Goal: Information Seeking & Learning: Find specific page/section

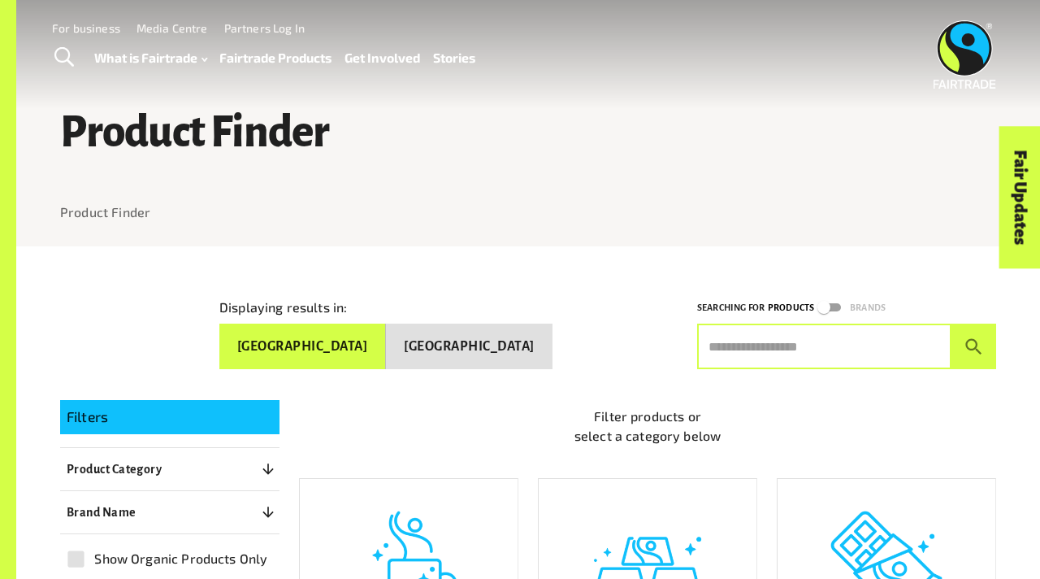
click at [859, 346] on input "text" at bounding box center [824, 346] width 254 height 46
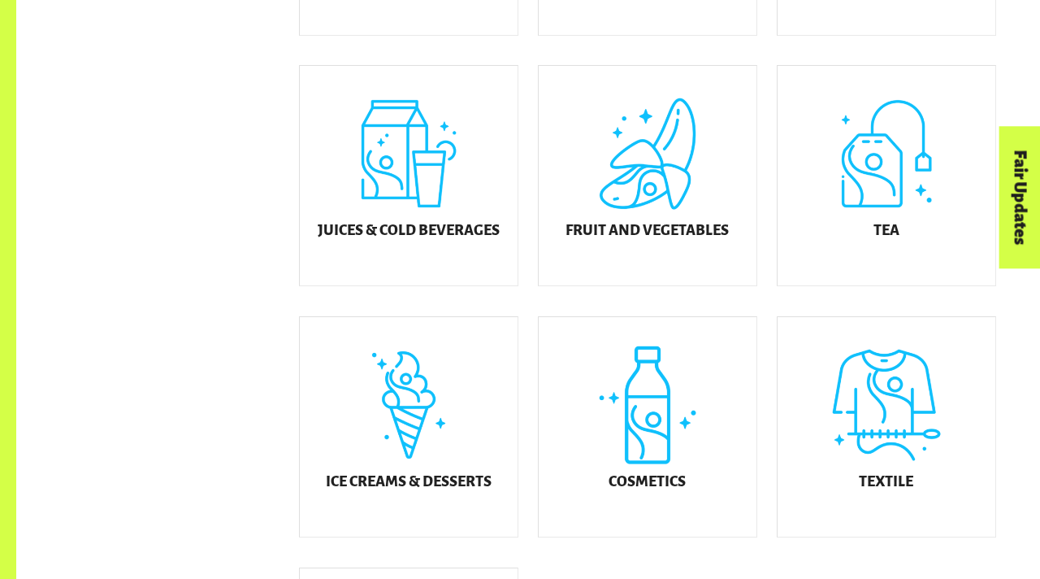
scroll to position [684, 0]
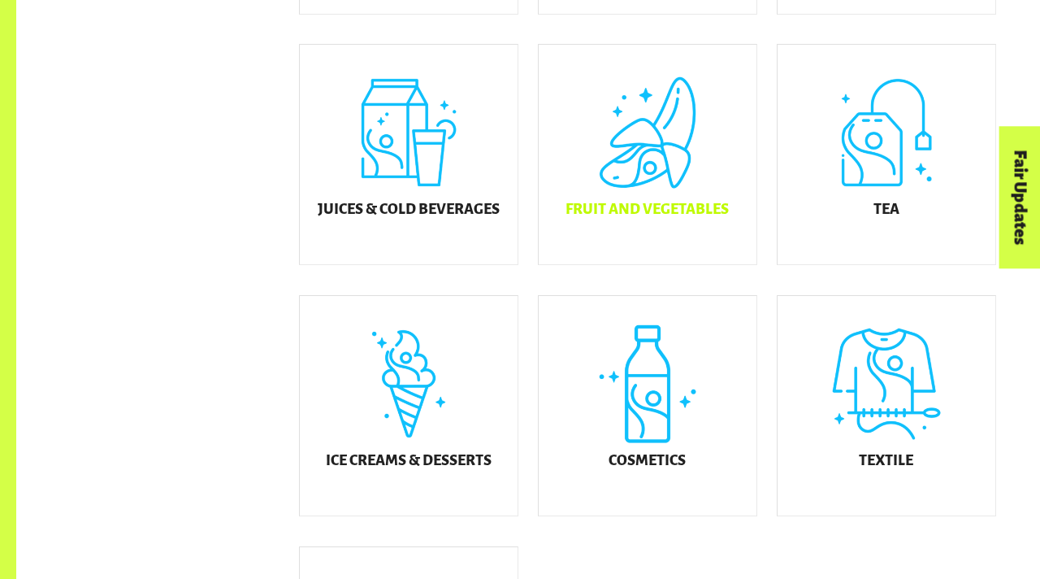
type input "*"
click at [620, 137] on div "Fruit and Vegetables" at bounding box center [648, 154] width 218 height 219
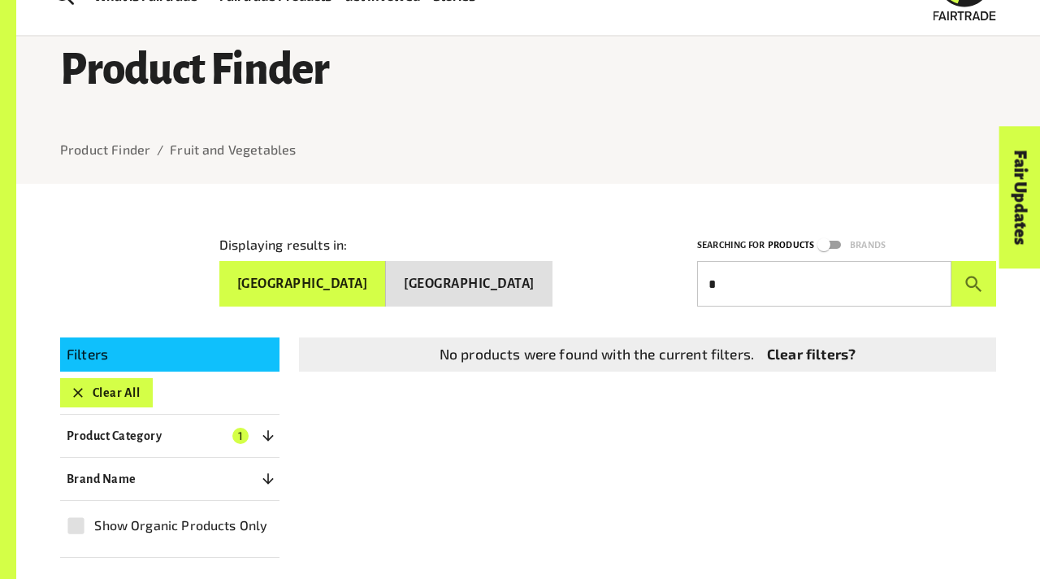
scroll to position [63, 0]
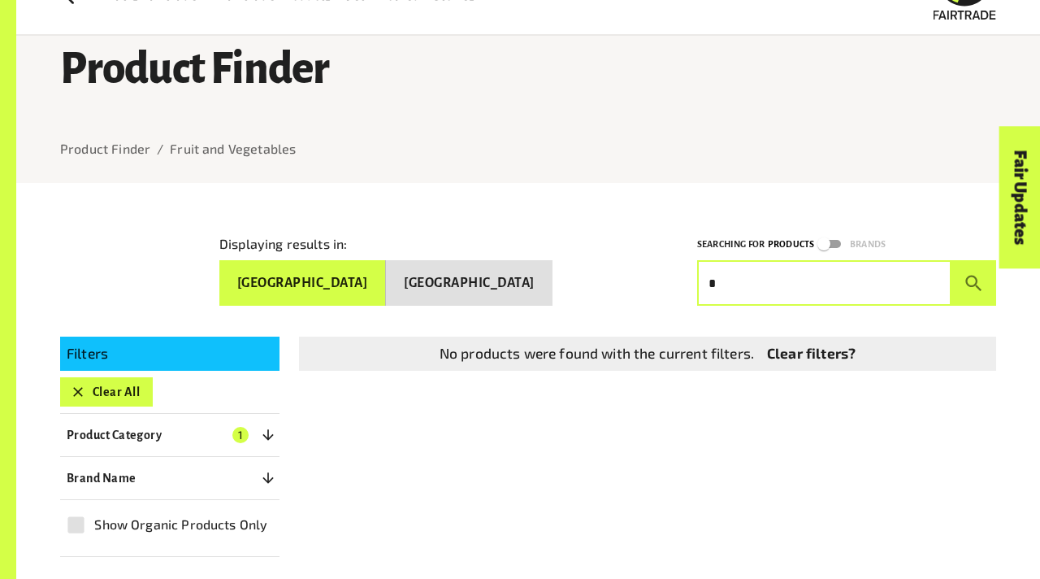
click at [748, 271] on input "*" at bounding box center [824, 283] width 254 height 46
drag, startPoint x: 748, startPoint y: 271, endPoint x: 748, endPoint y: 342, distance: 71.5
click at [748, 315] on div "Displaying results in: [GEOGRAPHIC_DATA] [GEOGRAPHIC_DATA] Searching for Produc…" at bounding box center [528, 399] width 975 height 433
type input "*"
click at [952, 260] on button "submit" at bounding box center [974, 283] width 45 height 46
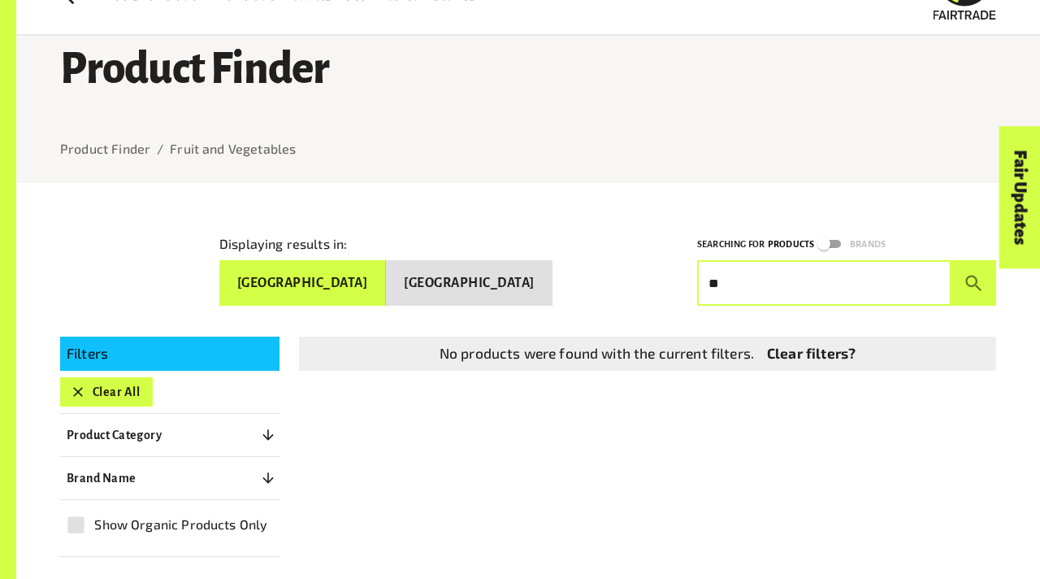
type input "*"
click at [952, 260] on button "submit" at bounding box center [974, 283] width 45 height 46
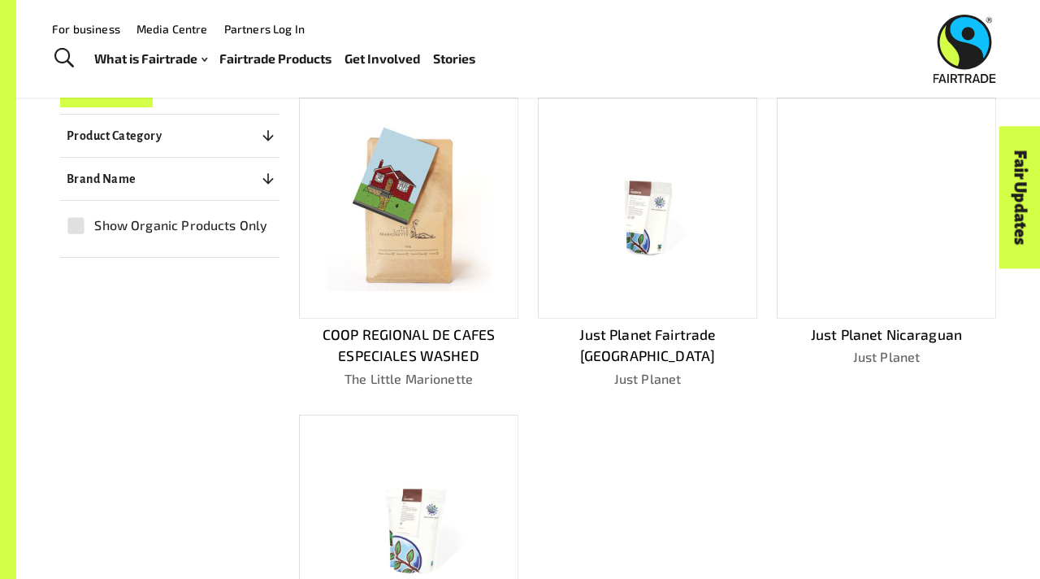
scroll to position [0, 0]
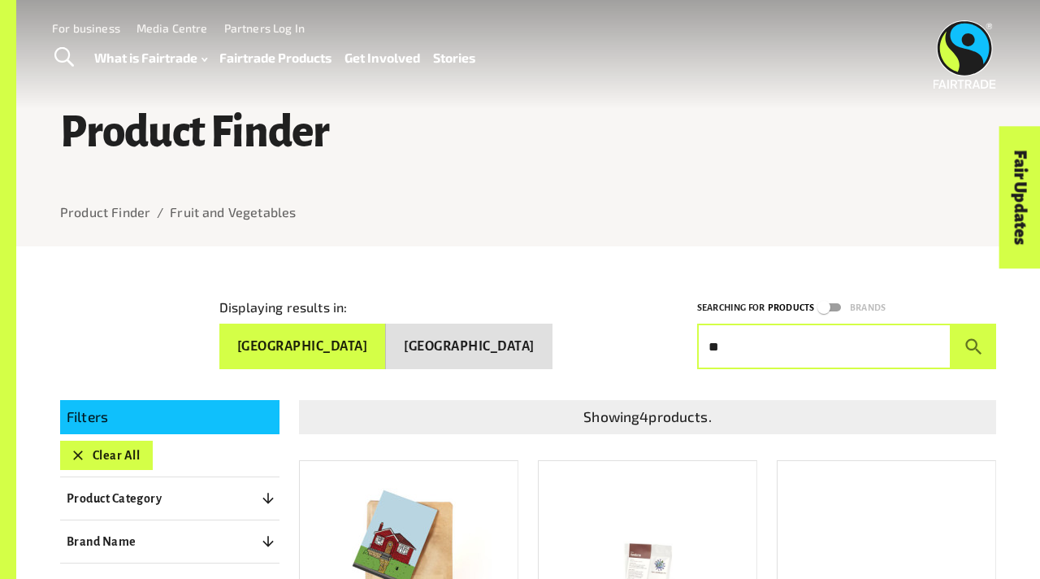
type input "*"
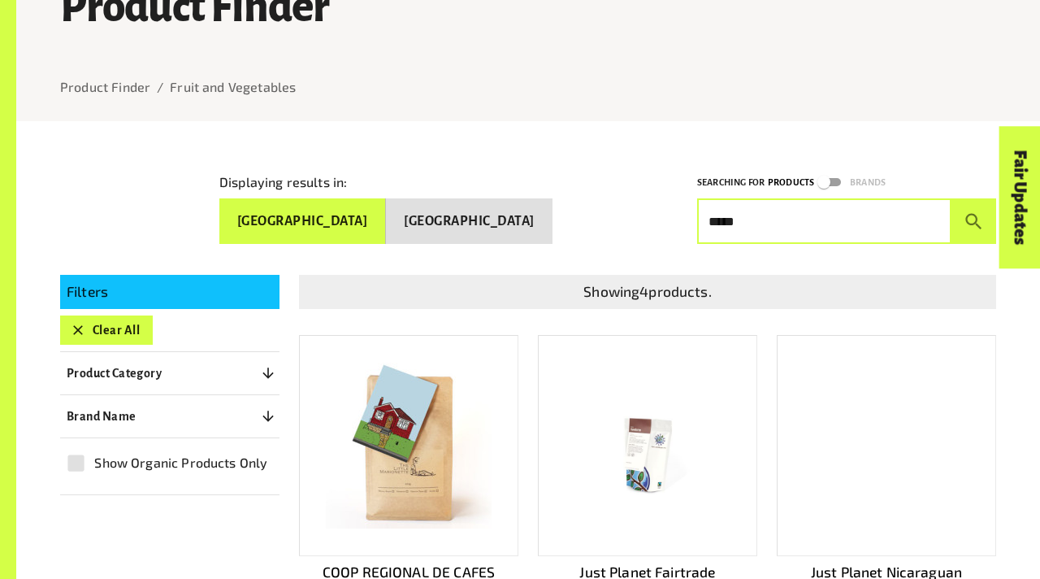
scroll to position [128, 0]
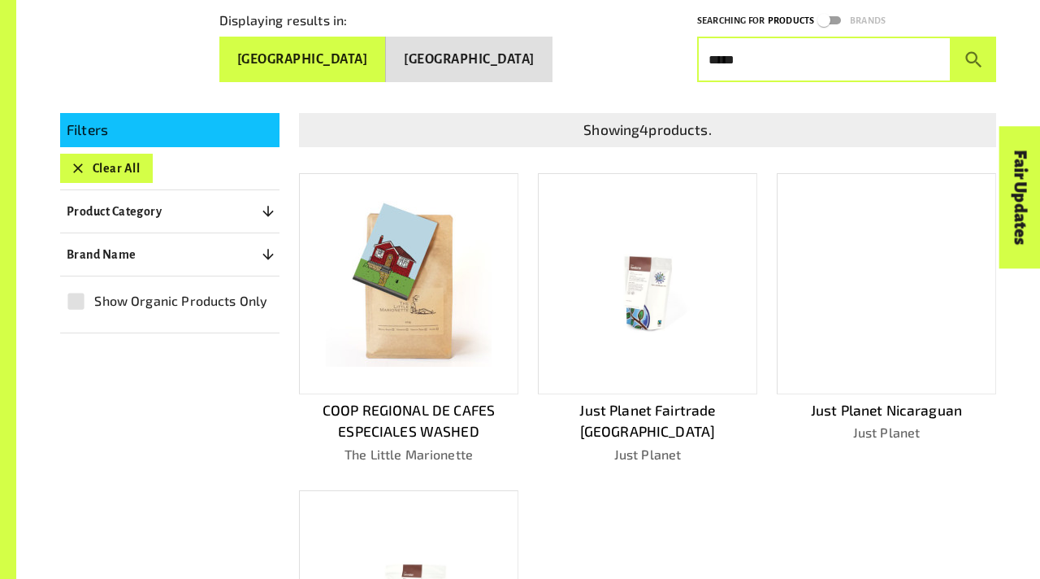
type input "****"
click at [467, 336] on img at bounding box center [409, 284] width 166 height 166
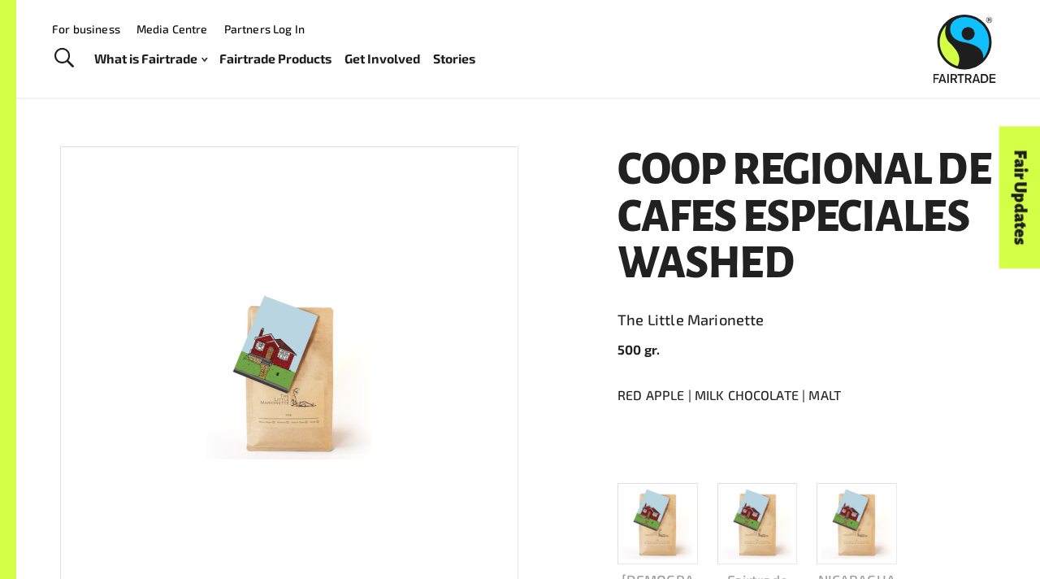
scroll to position [163, 0]
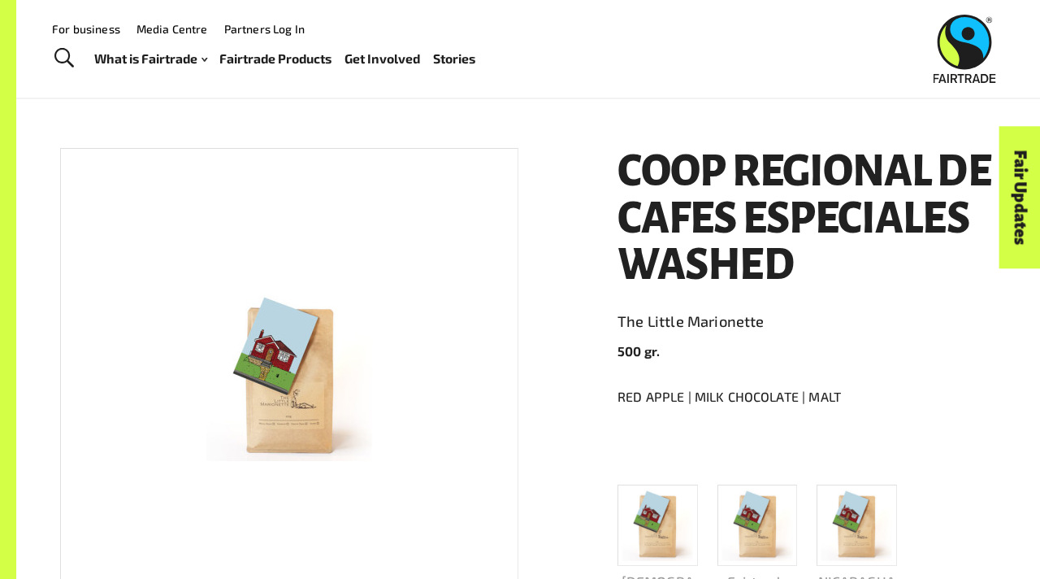
click at [77, 59] on link "Toggle Search" at bounding box center [64, 58] width 40 height 41
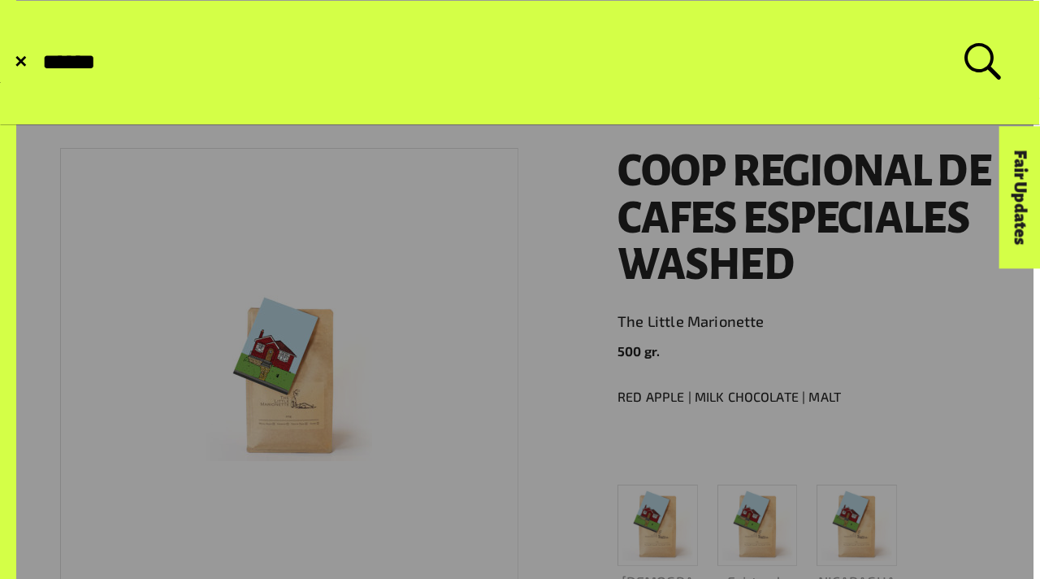
click at [40, 63] on button "Submit Search" at bounding box center [40, 63] width 1 height 1
type input "******"
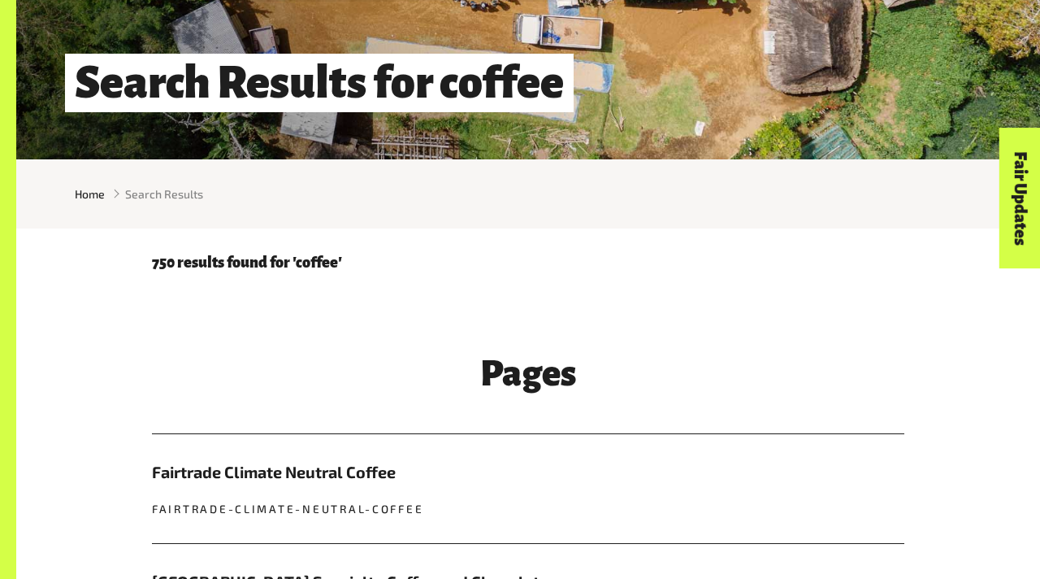
scroll to position [258, 0]
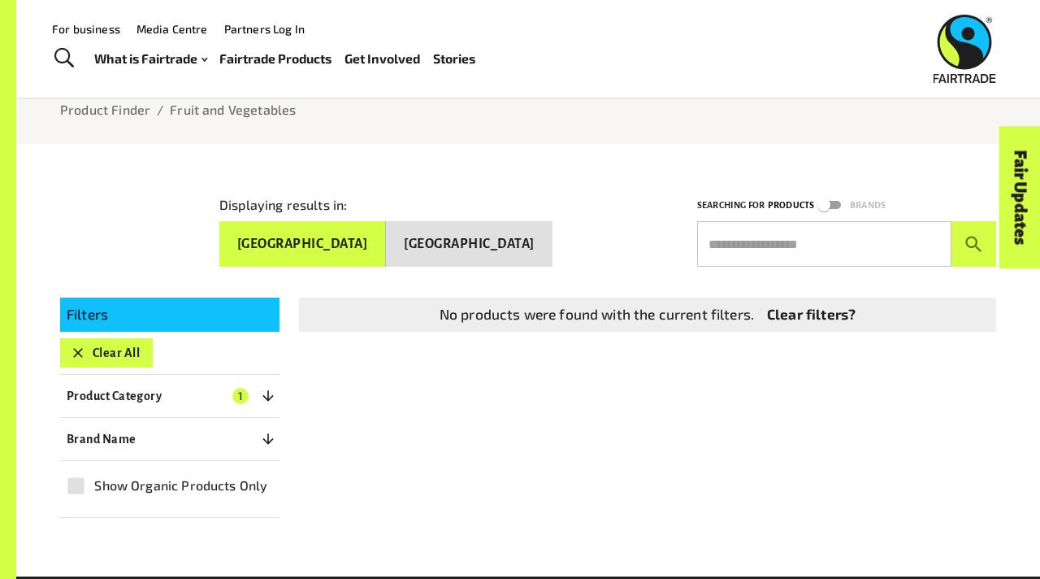
scroll to position [98, 0]
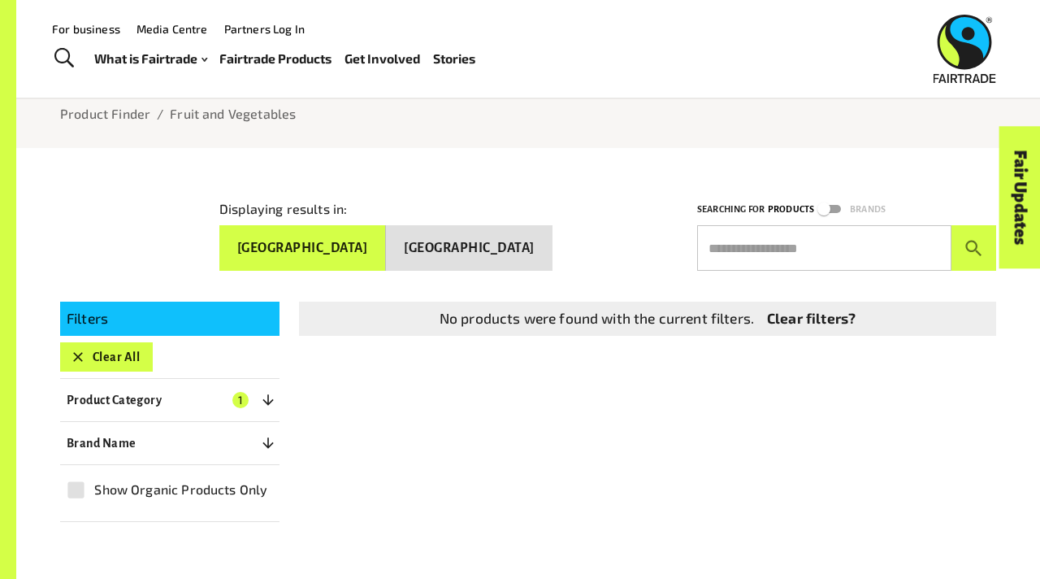
click at [830, 233] on input "text" at bounding box center [824, 248] width 254 height 46
click at [952, 225] on button "submit" at bounding box center [974, 248] width 45 height 46
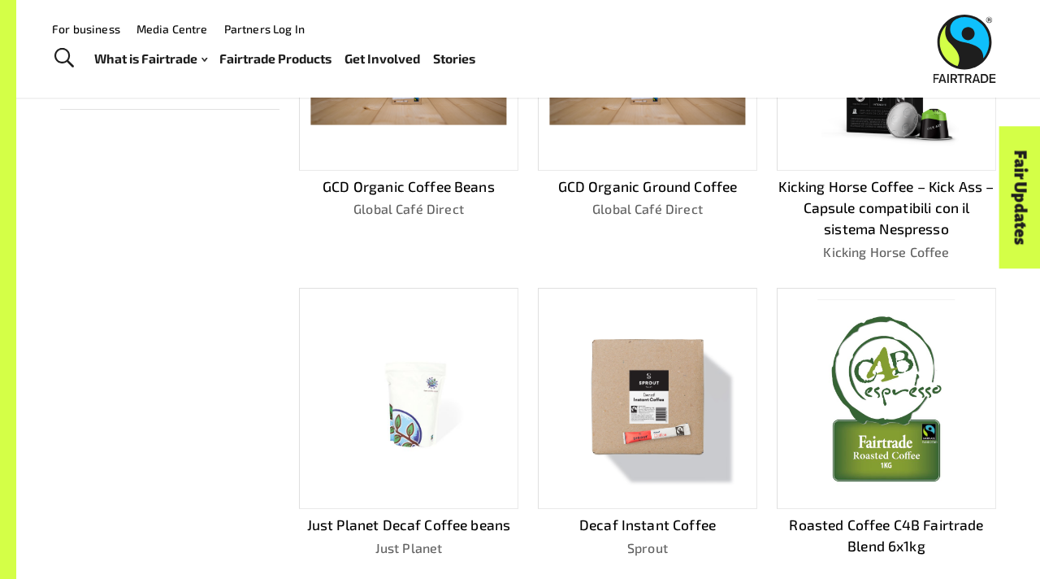
scroll to position [0, 0]
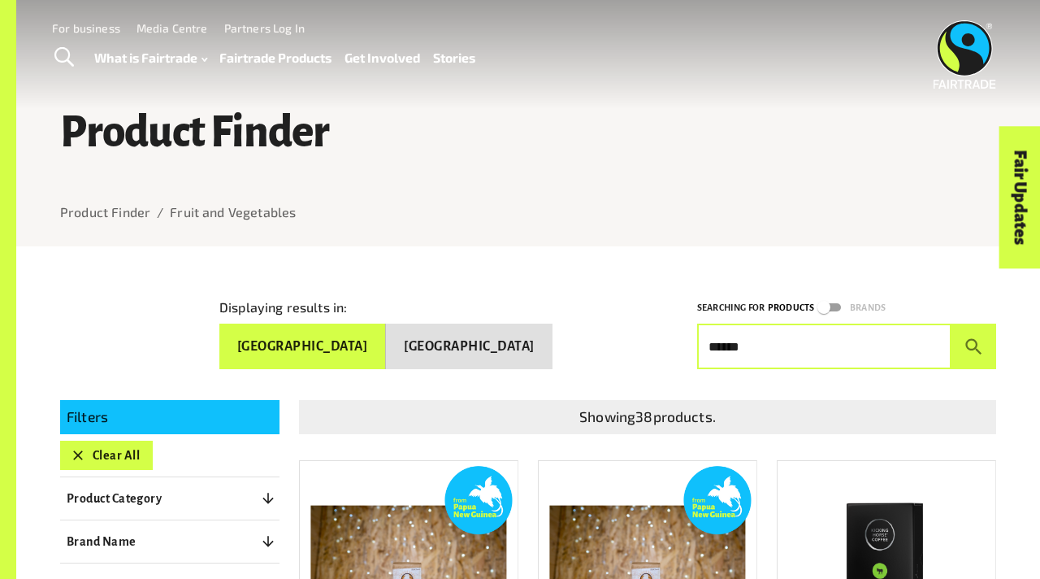
click at [932, 346] on input "******" at bounding box center [824, 346] width 254 height 46
type input "*"
type input "*****"
click at [952, 323] on button "submit" at bounding box center [974, 346] width 45 height 46
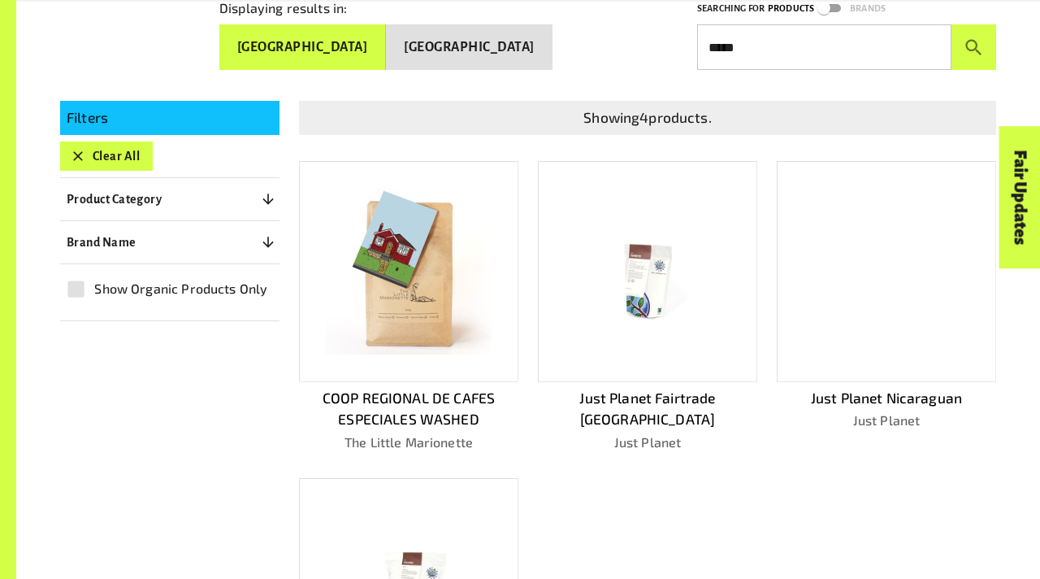
click at [384, 248] on img at bounding box center [409, 272] width 166 height 166
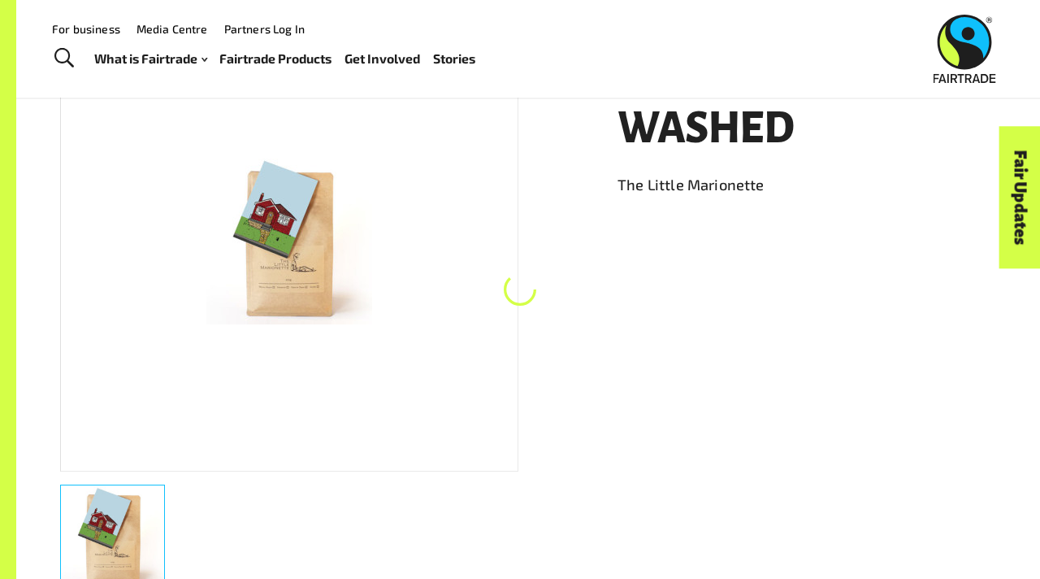
scroll to position [246, 0]
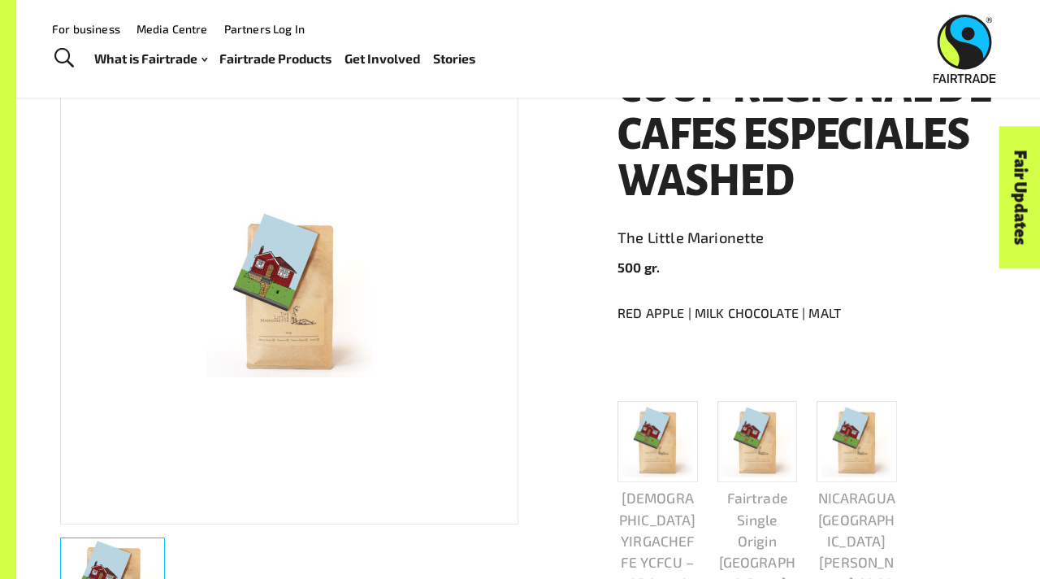
click at [682, 441] on img at bounding box center [657, 440] width 71 height 71
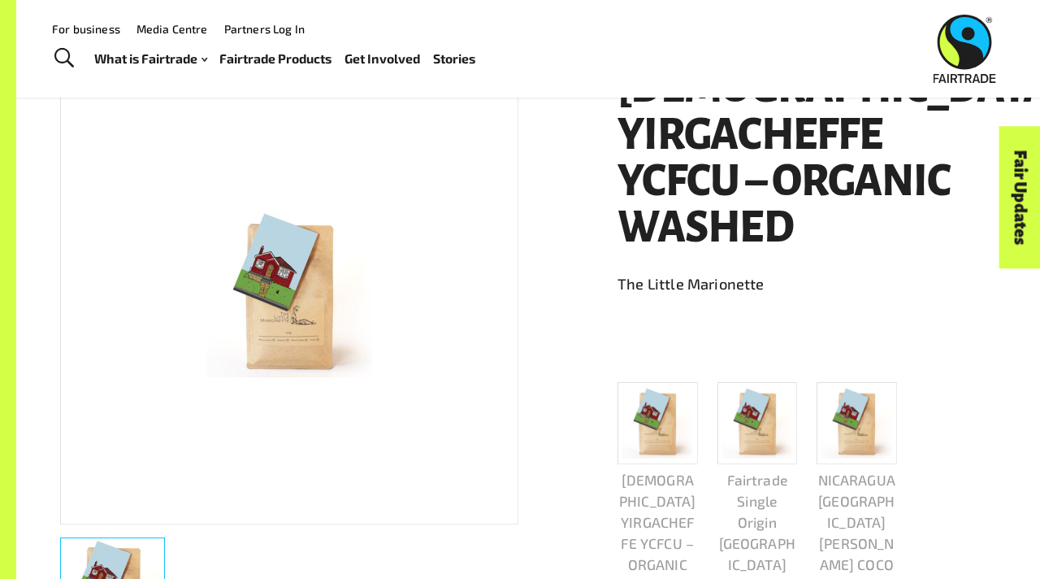
click at [749, 436] on img at bounding box center [757, 423] width 71 height 71
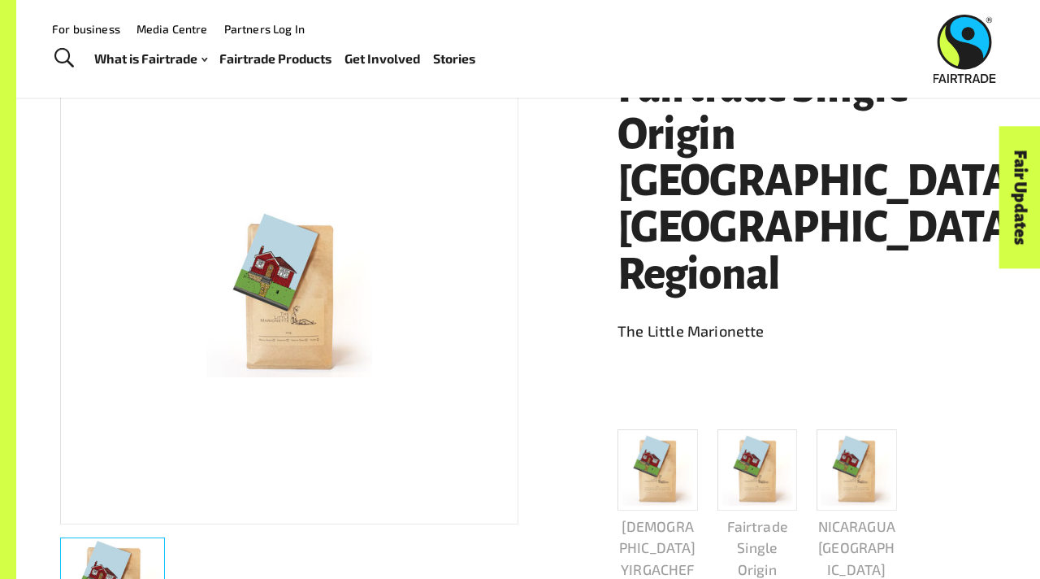
click at [847, 450] on img at bounding box center [857, 469] width 71 height 71
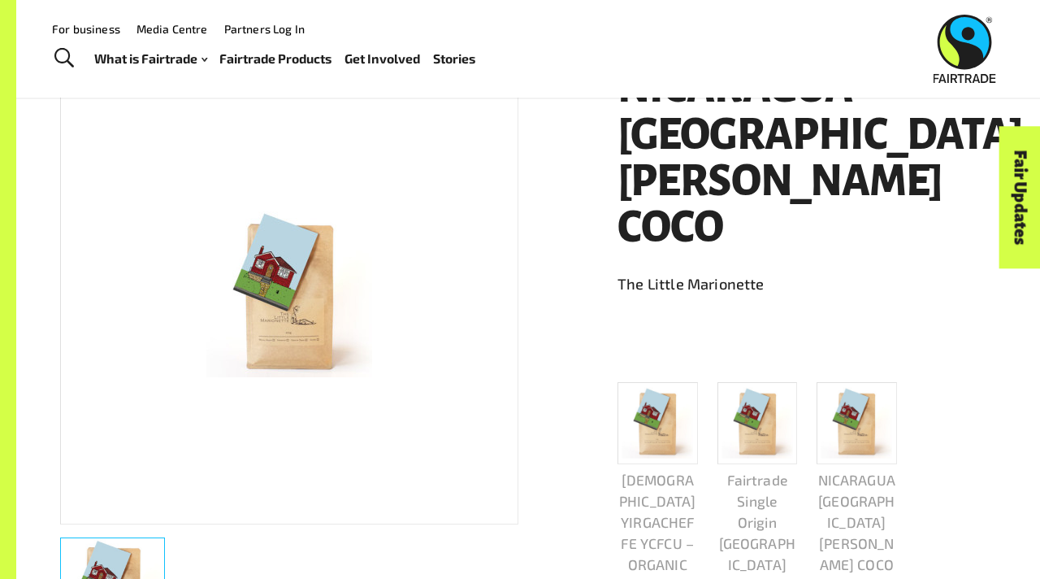
click at [659, 335] on div at bounding box center [797, 343] width 398 height 26
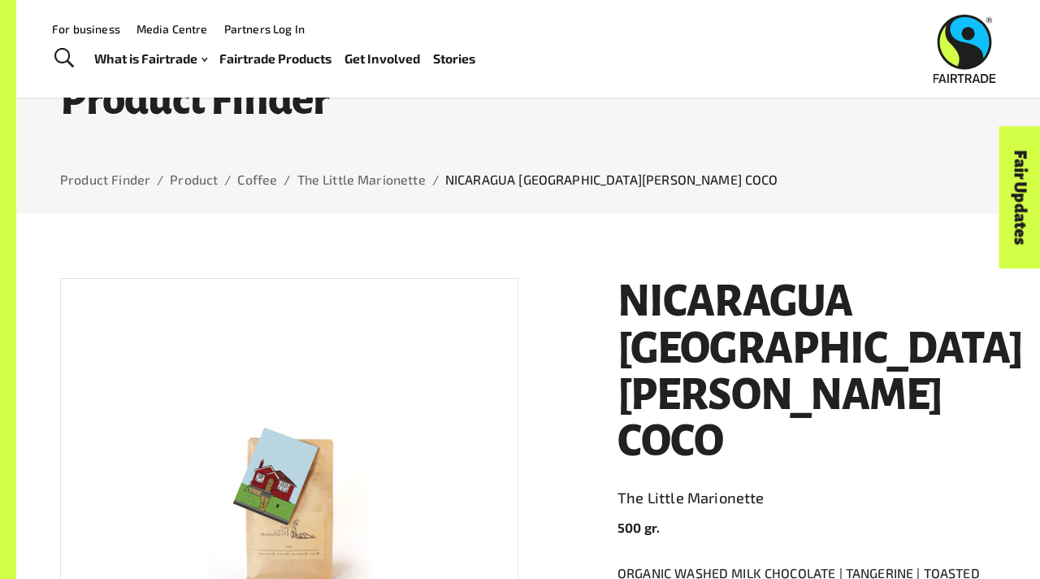
scroll to position [30, 0]
